Goal: Task Accomplishment & Management: Manage account settings

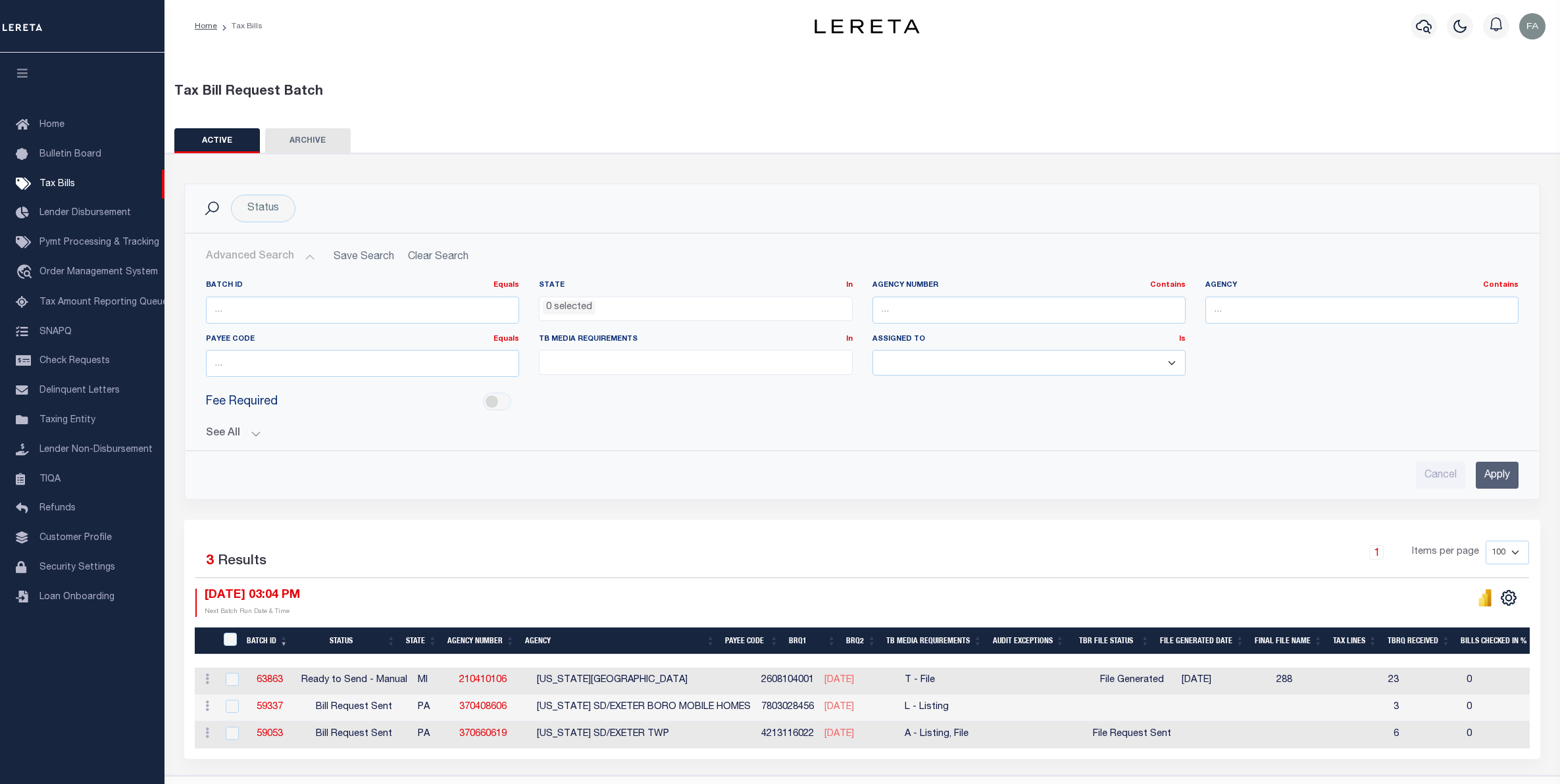
select select
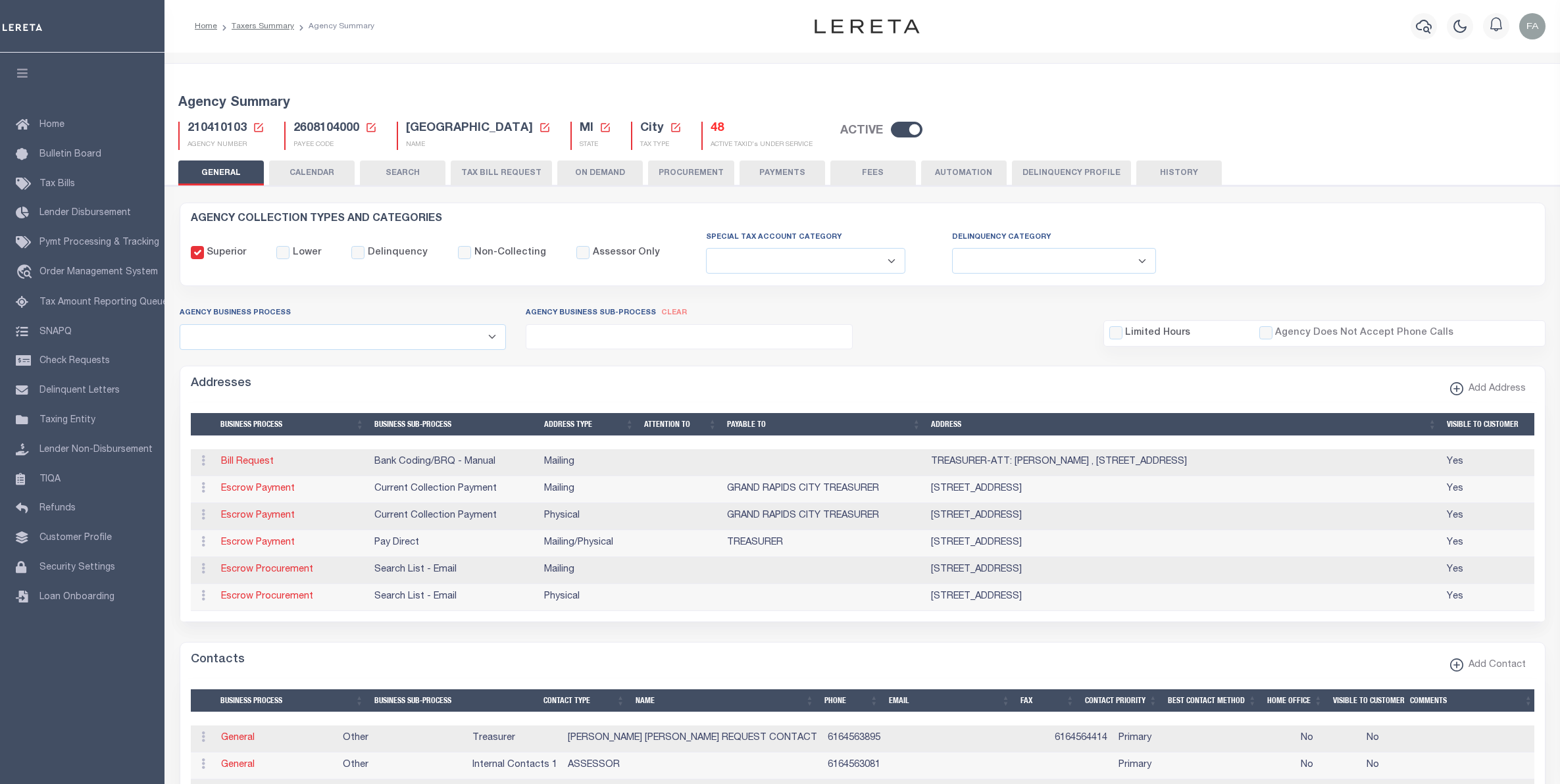
select select
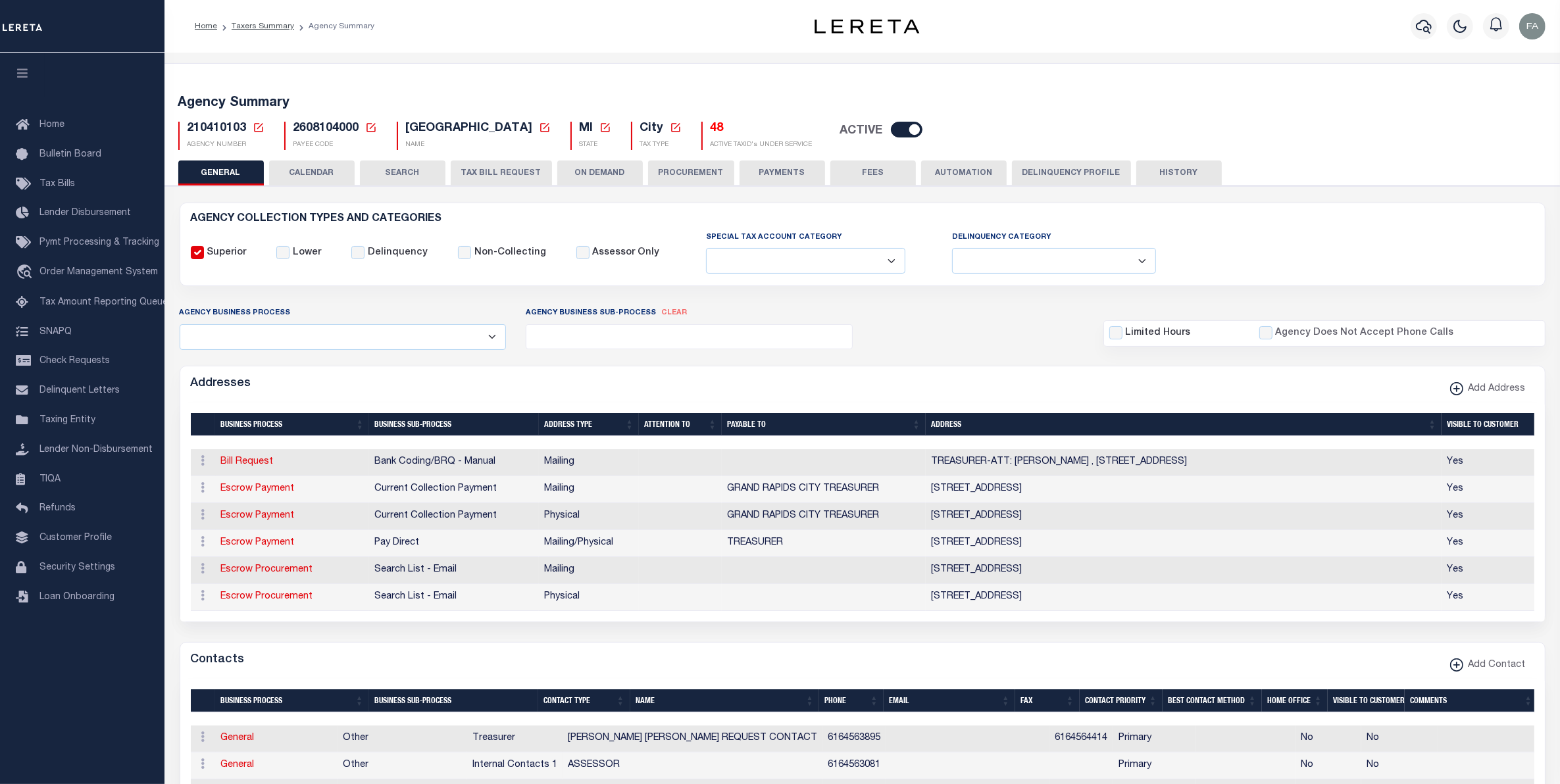
click at [314, 155] on div "Agency Summary 210410103 Agency Number Edit Cancel Ok New Agency Number Cancel …" at bounding box center [863, 120] width 1400 height 81
click at [333, 172] on button "CALENDAR" at bounding box center [312, 173] width 86 height 25
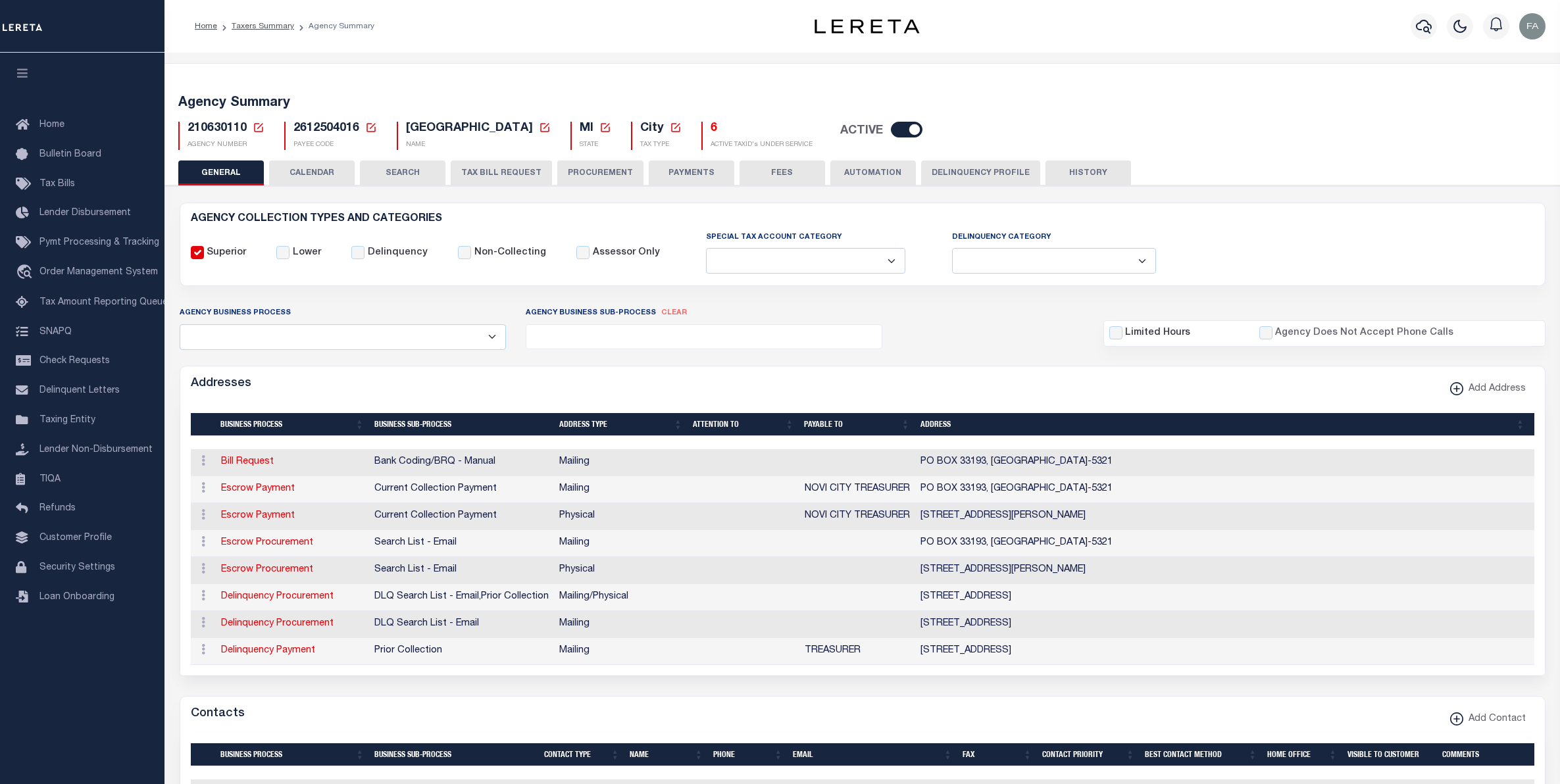
select select
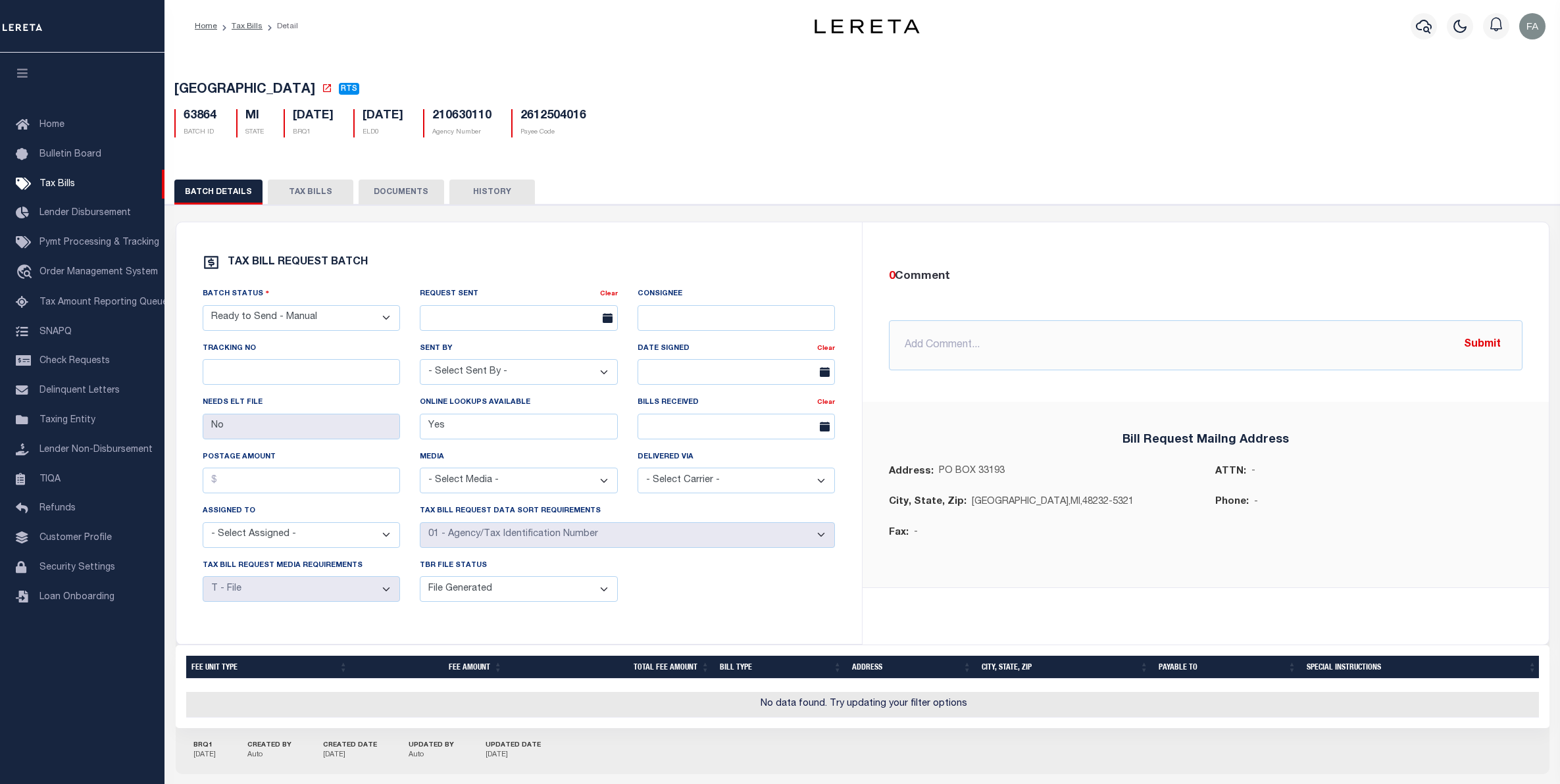
select select "RTS"
select select "22"
select select "2"
